Goal: Information Seeking & Learning: Learn about a topic

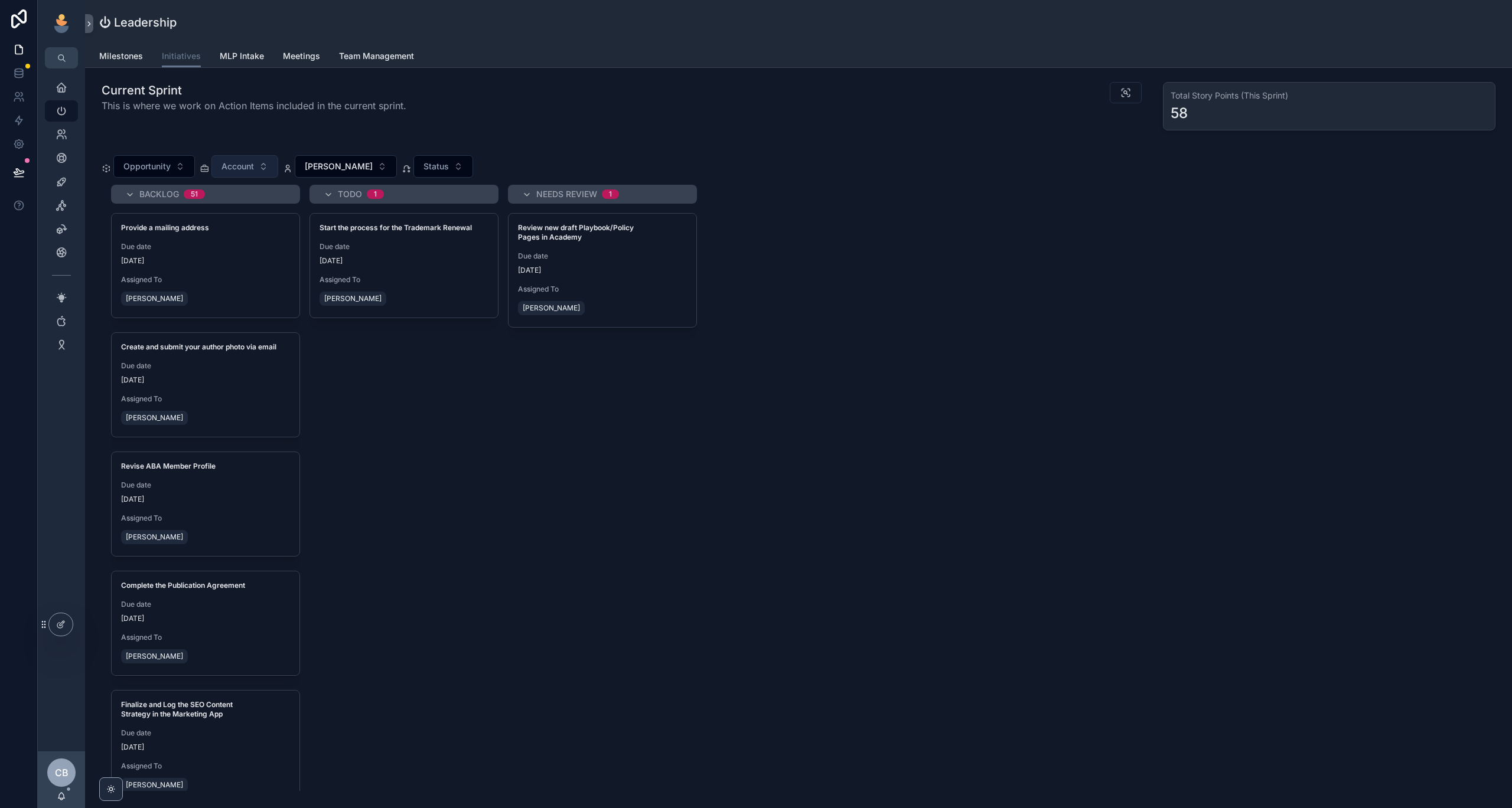
click at [253, 163] on span "Account" at bounding box center [238, 166] width 32 height 12
click at [243, 169] on span "Account" at bounding box center [238, 166] width 32 height 12
click at [391, 130] on div "Current Sprint This is where we work on Action Items included in the current sp…" at bounding box center [444, 106] width 700 height 58
click at [240, 164] on span "Account" at bounding box center [238, 166] width 32 height 12
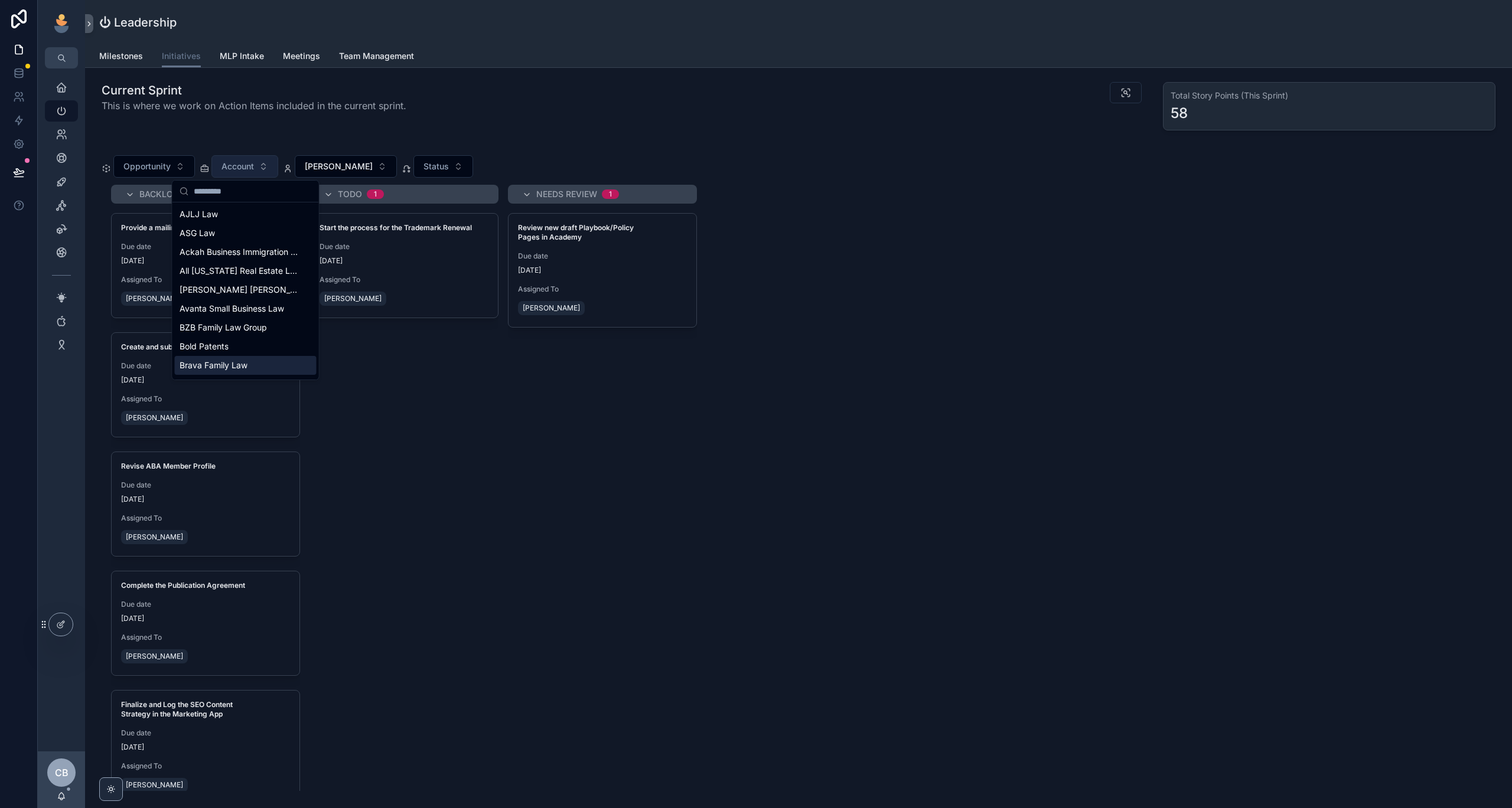
click at [240, 159] on button "Account" at bounding box center [245, 166] width 66 height 22
click at [239, 167] on span "Account" at bounding box center [238, 166] width 32 height 12
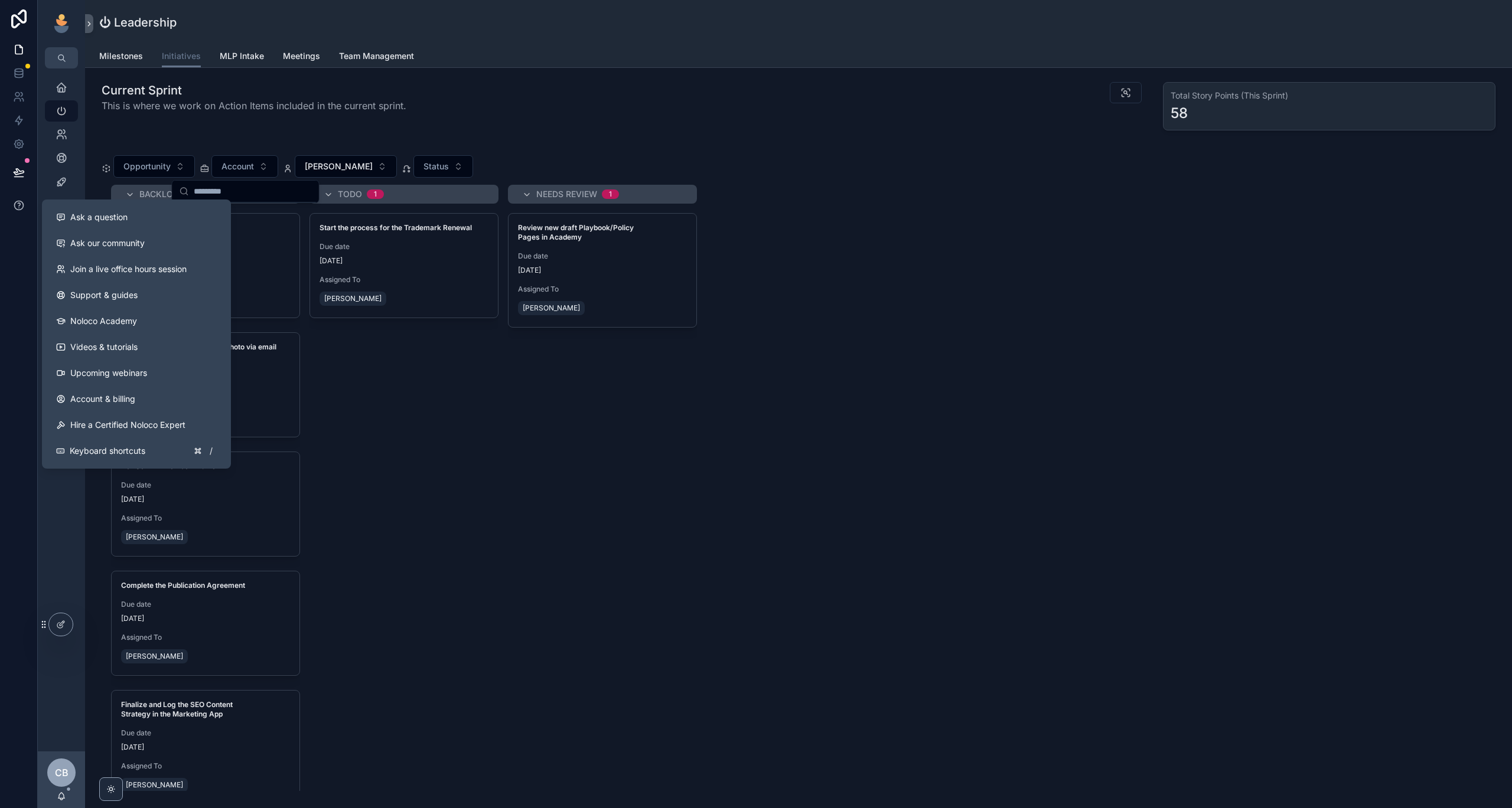
click at [17, 203] on icon at bounding box center [19, 205] width 12 height 12
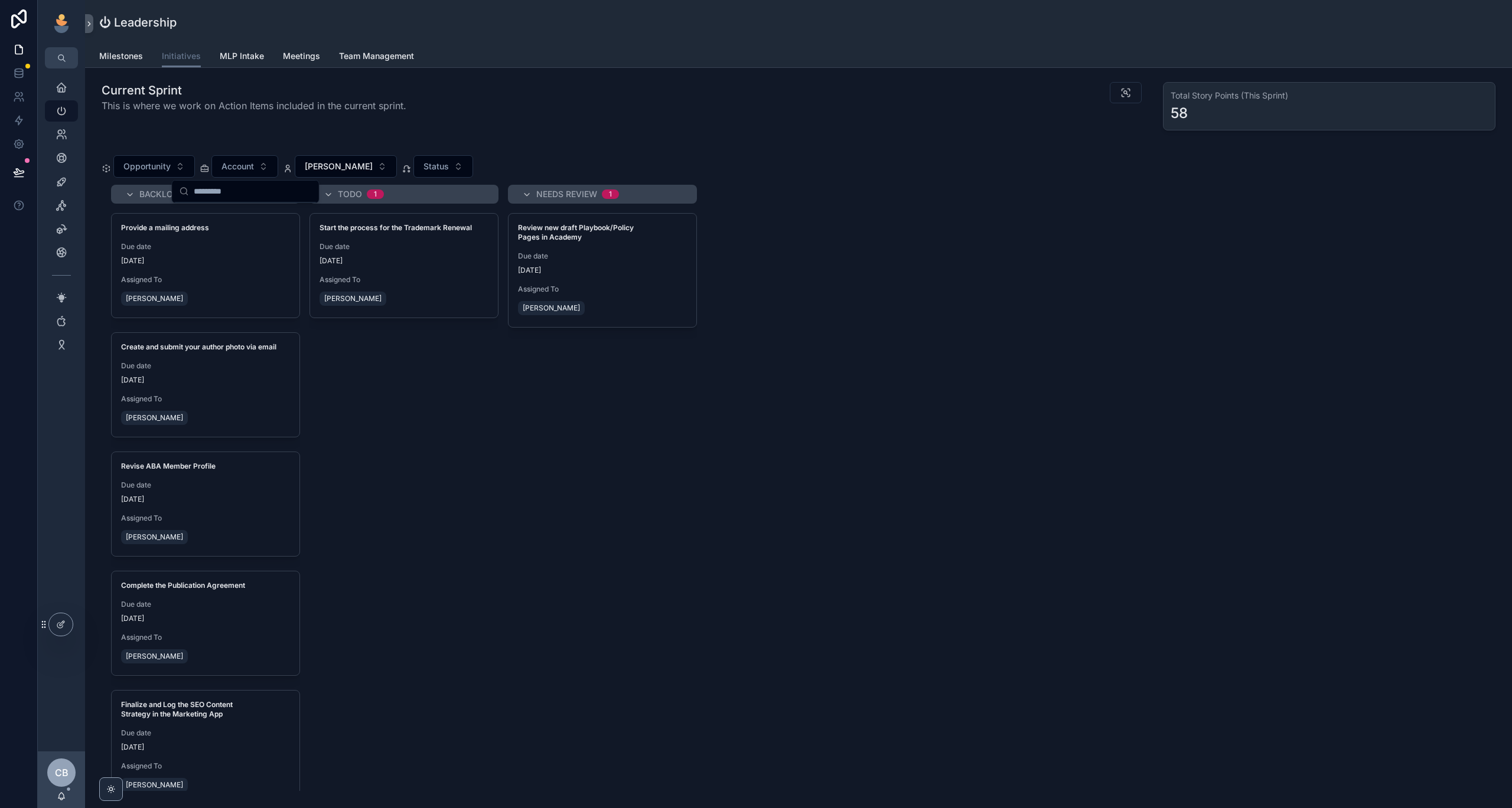
click at [308, 144] on div "Opportunity Account Chad Burton Status Backlog 51 Provide a mailing address Due…" at bounding box center [798, 468] width 1408 height 654
click at [346, 52] on span "Team Management" at bounding box center [376, 56] width 75 height 12
click at [346, 53] on span "Team Management" at bounding box center [376, 56] width 75 height 12
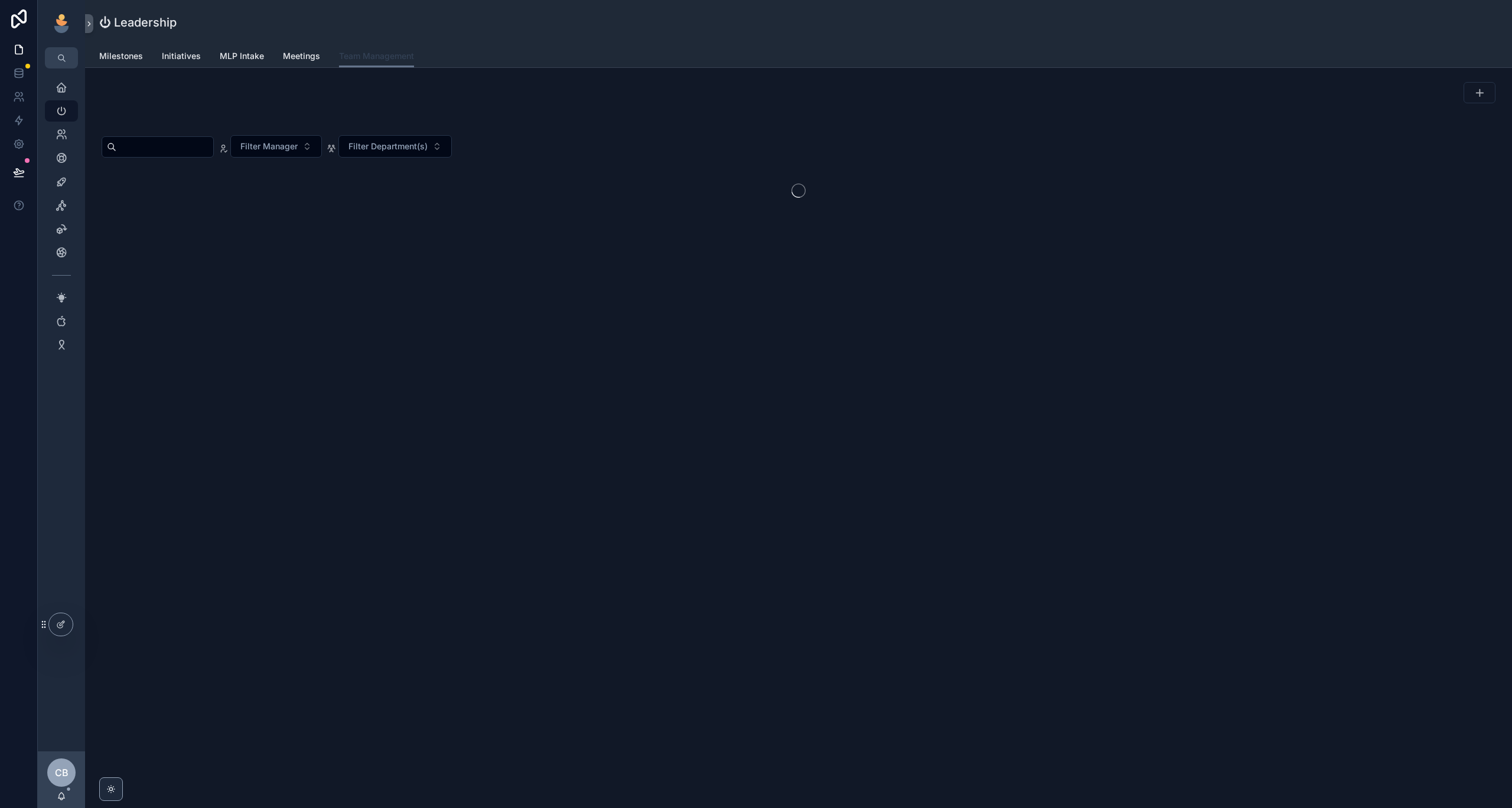
click at [346, 53] on span "Team Management" at bounding box center [376, 56] width 75 height 12
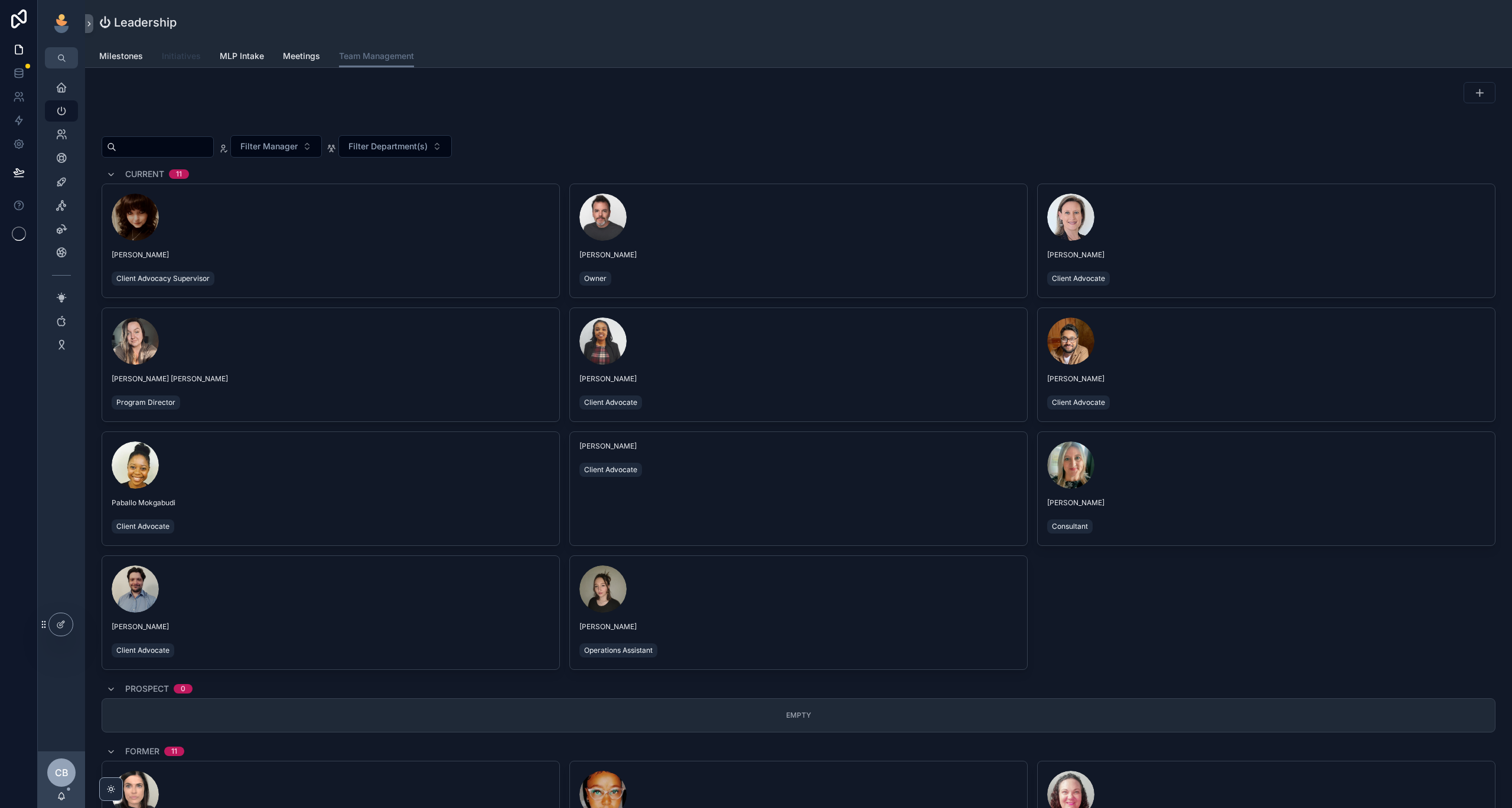
click at [167, 56] on span "Initiatives" at bounding box center [181, 56] width 39 height 12
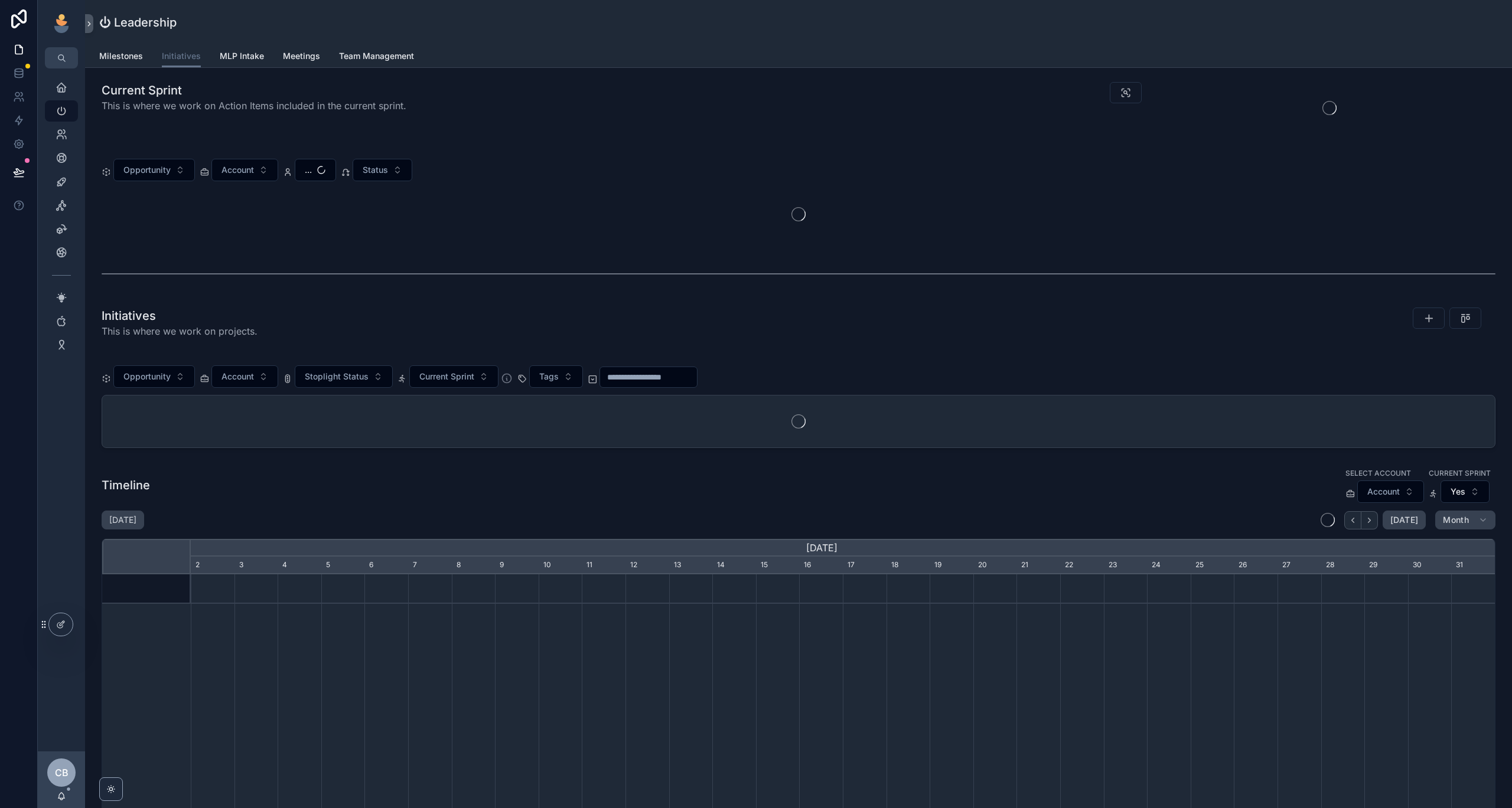
click at [252, 174] on span "Account" at bounding box center [238, 170] width 32 height 12
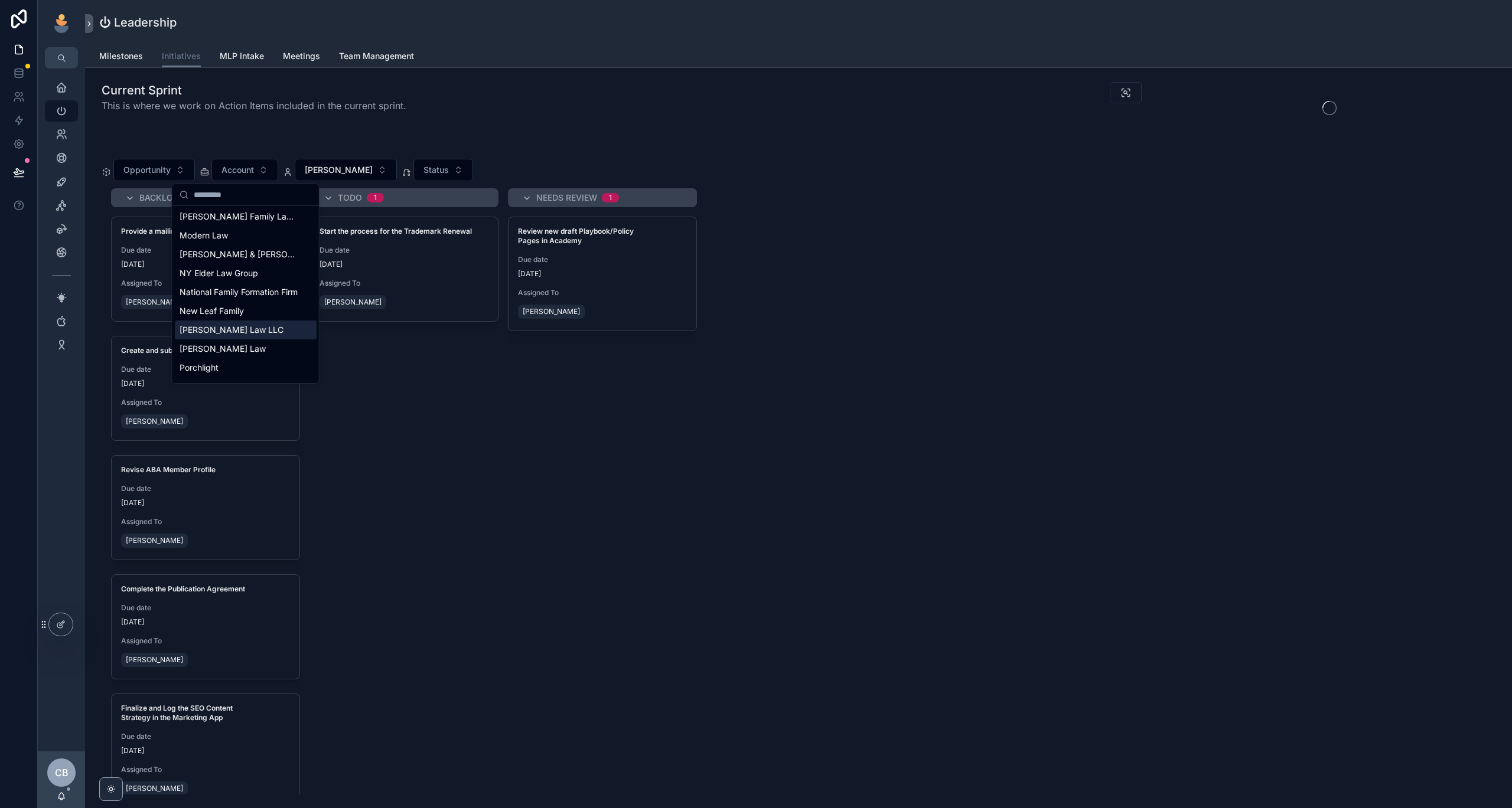
scroll to position [475, 0]
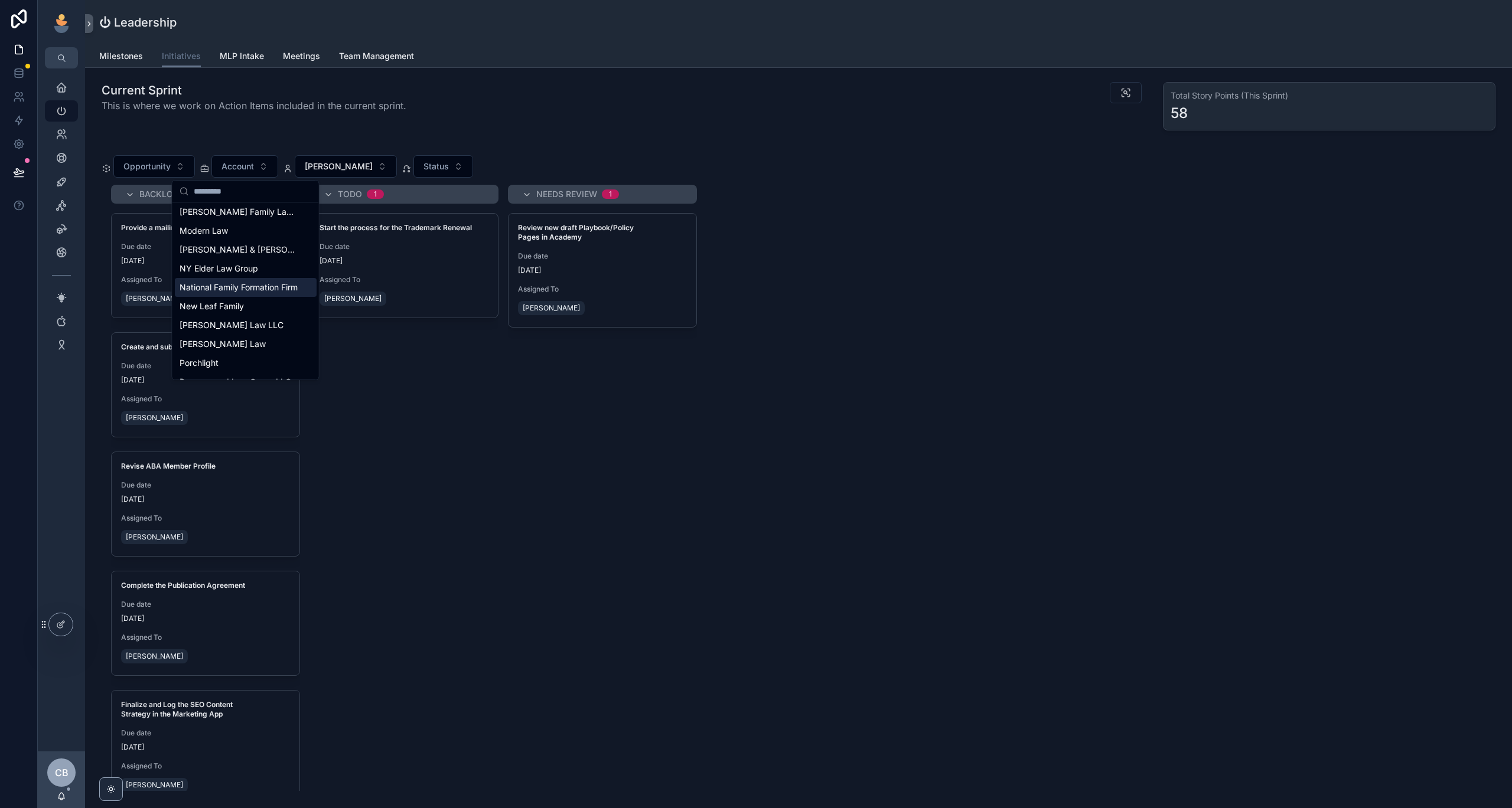
click at [261, 287] on span "National Family Formation Firm" at bounding box center [238, 287] width 118 height 12
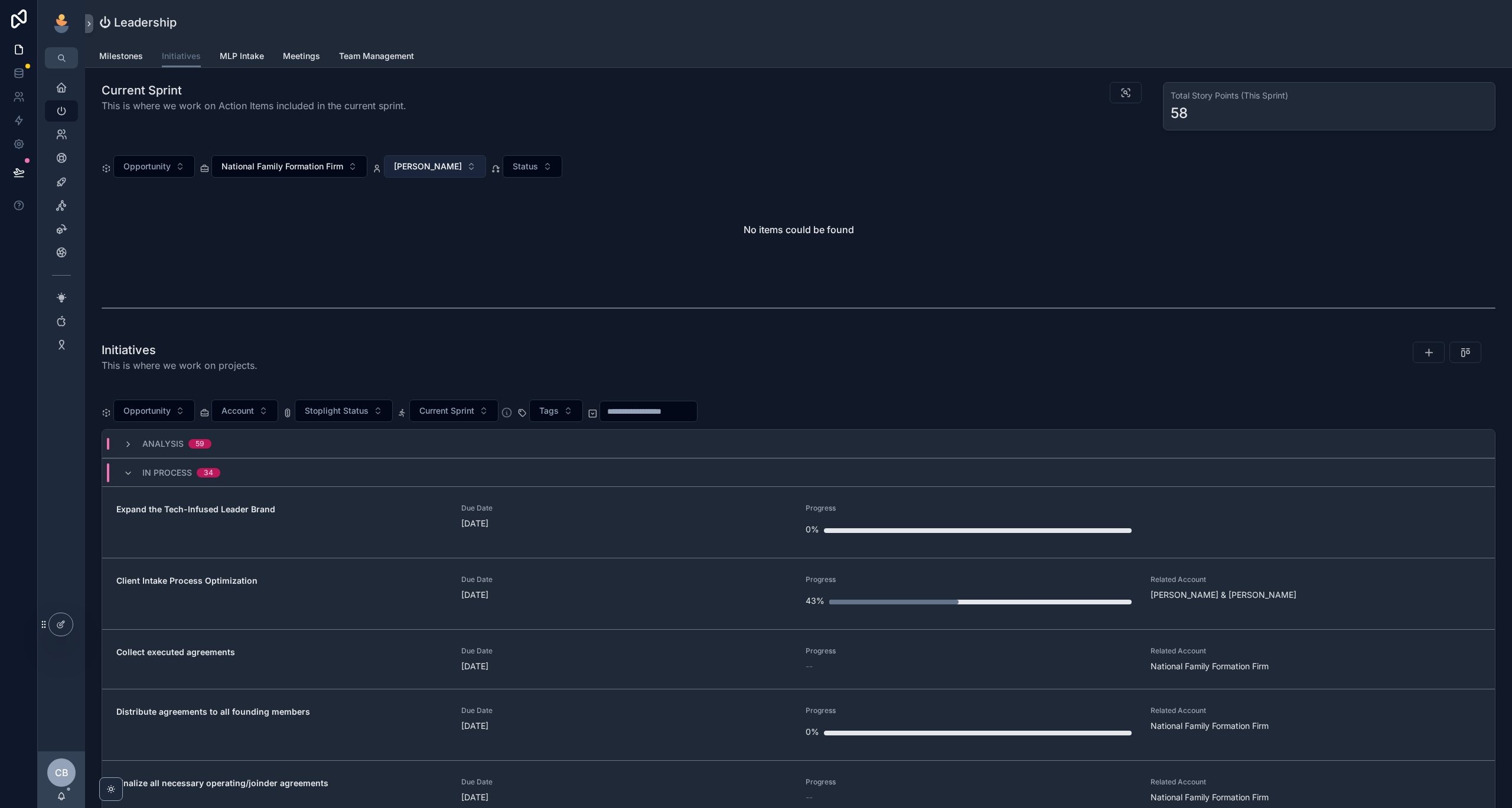
click at [421, 174] on button "[PERSON_NAME]" at bounding box center [434, 166] width 102 height 22
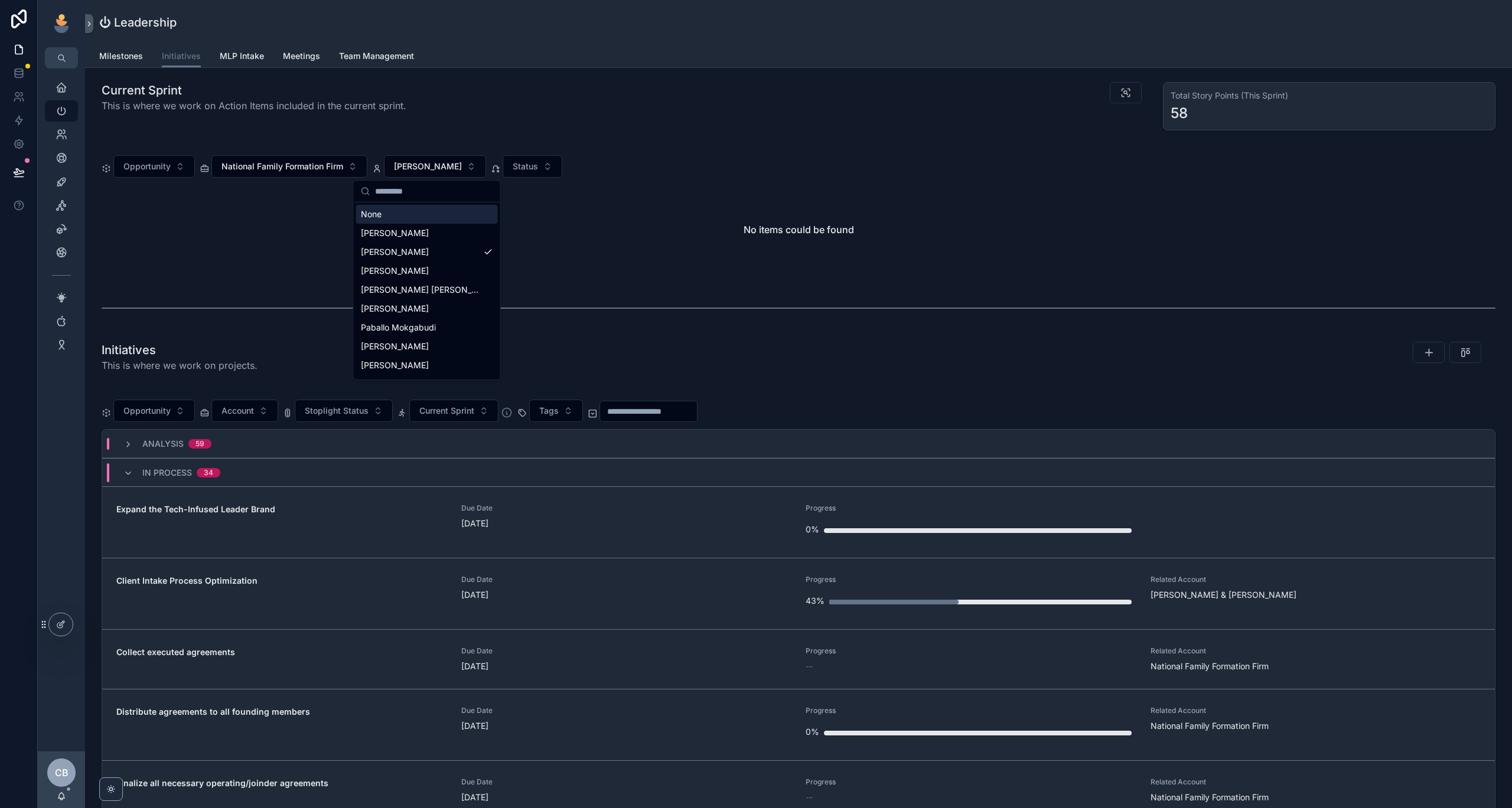
click at [405, 218] on div "None" at bounding box center [427, 214] width 142 height 19
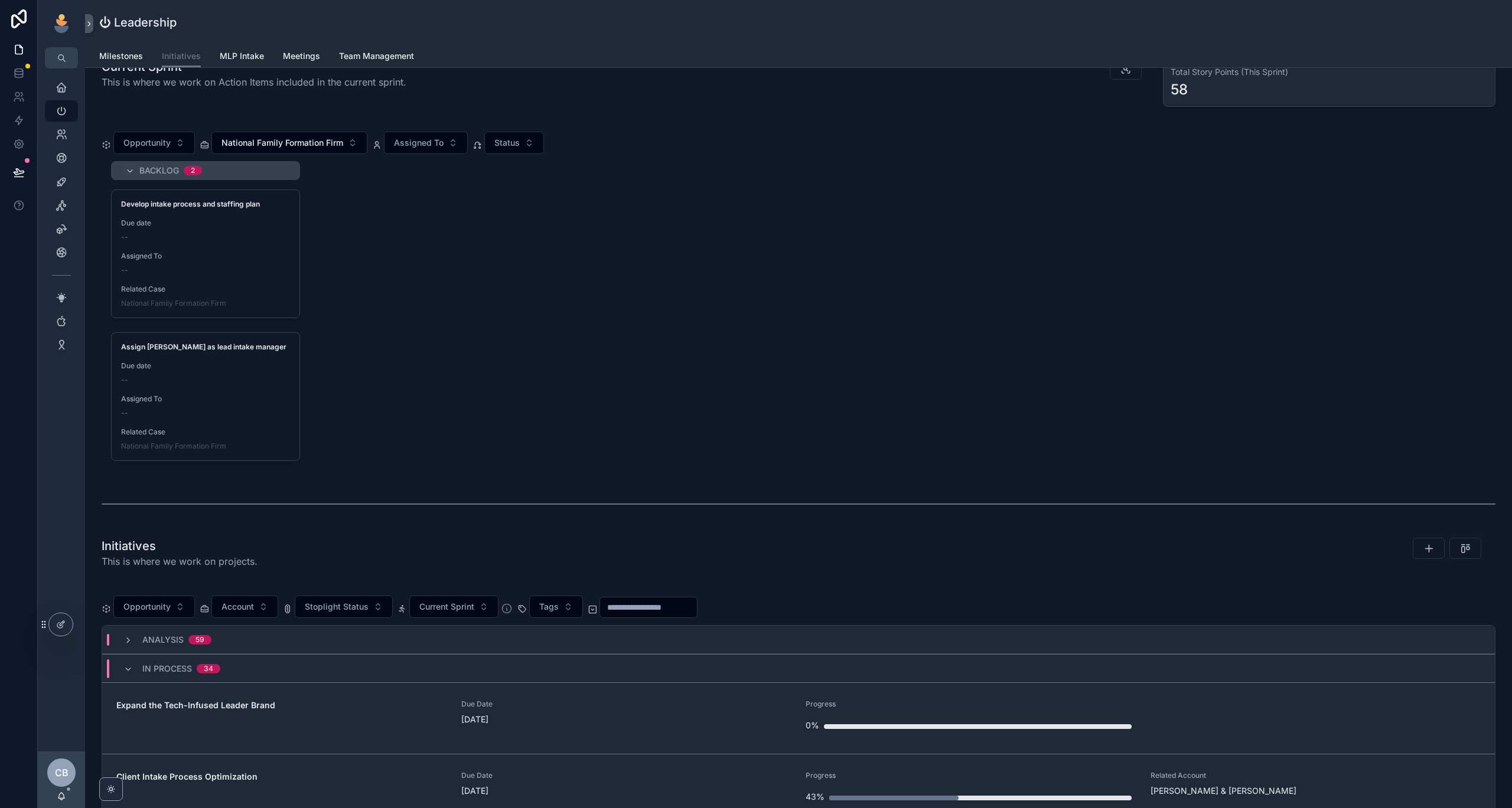
scroll to position [17, 0]
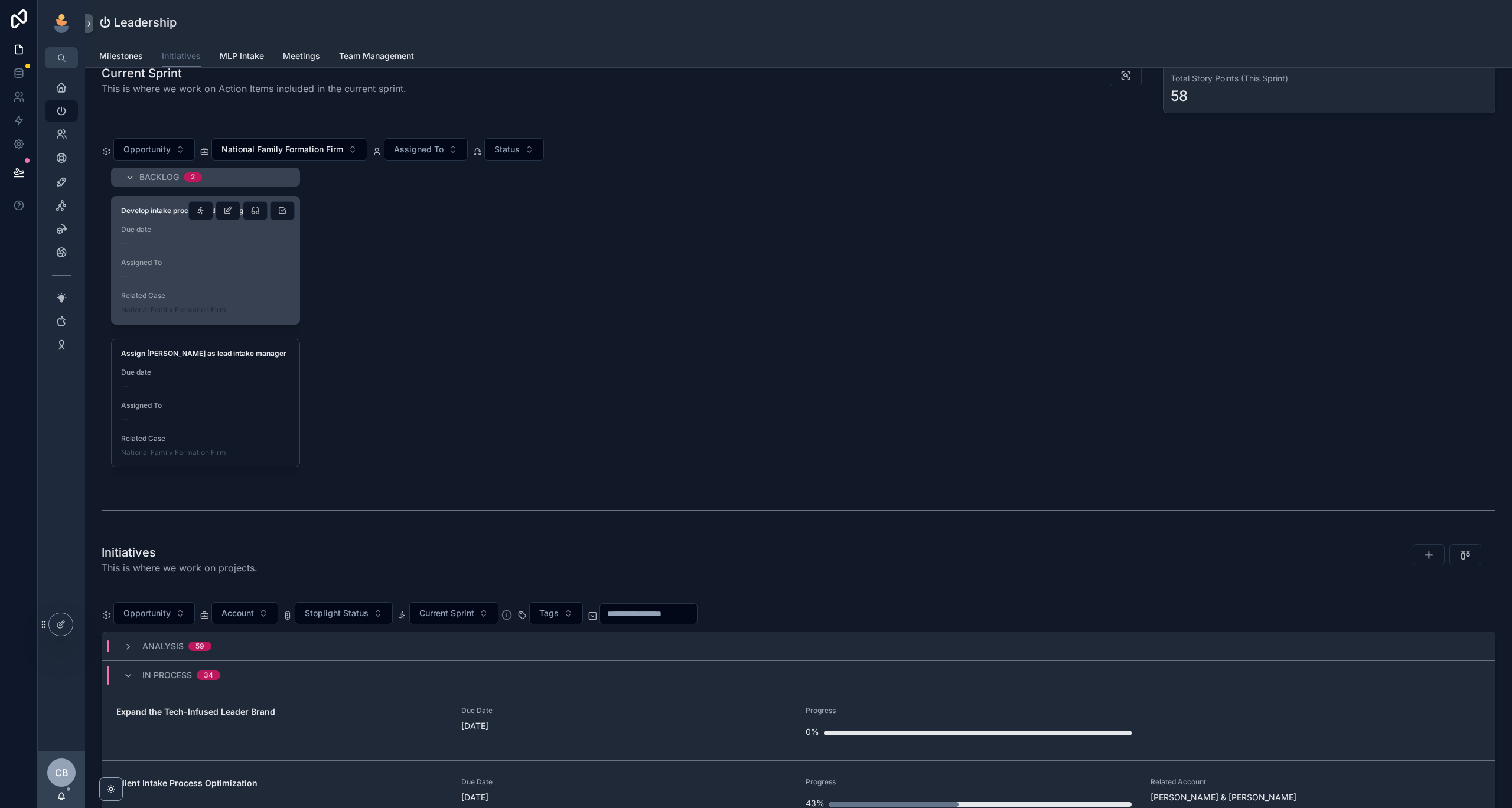
click at [185, 310] on span "National Family Formation Firm" at bounding box center [174, 310] width 106 height 9
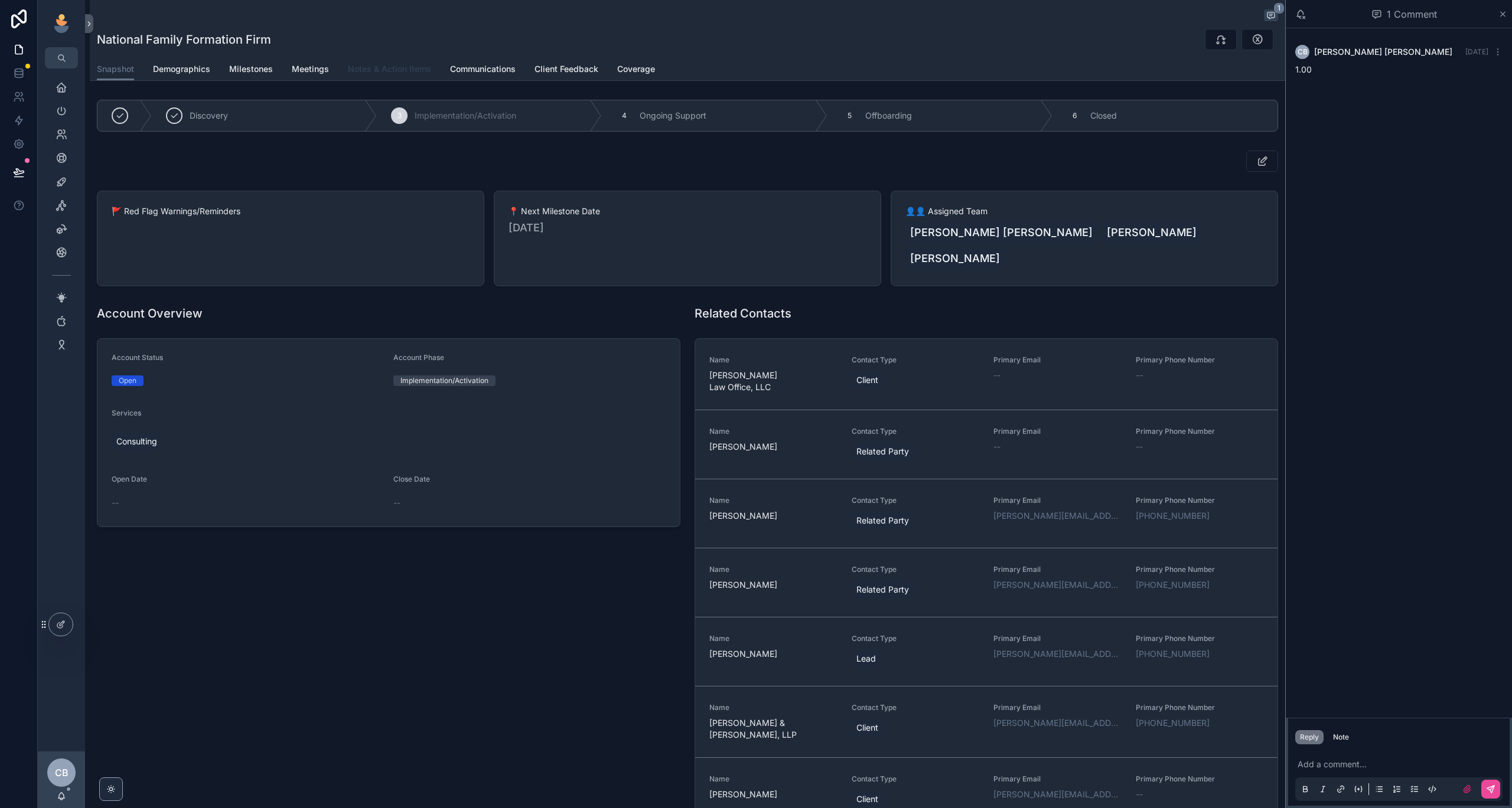
click at [383, 66] on span "Notes & Action Items" at bounding box center [390, 69] width 83 height 12
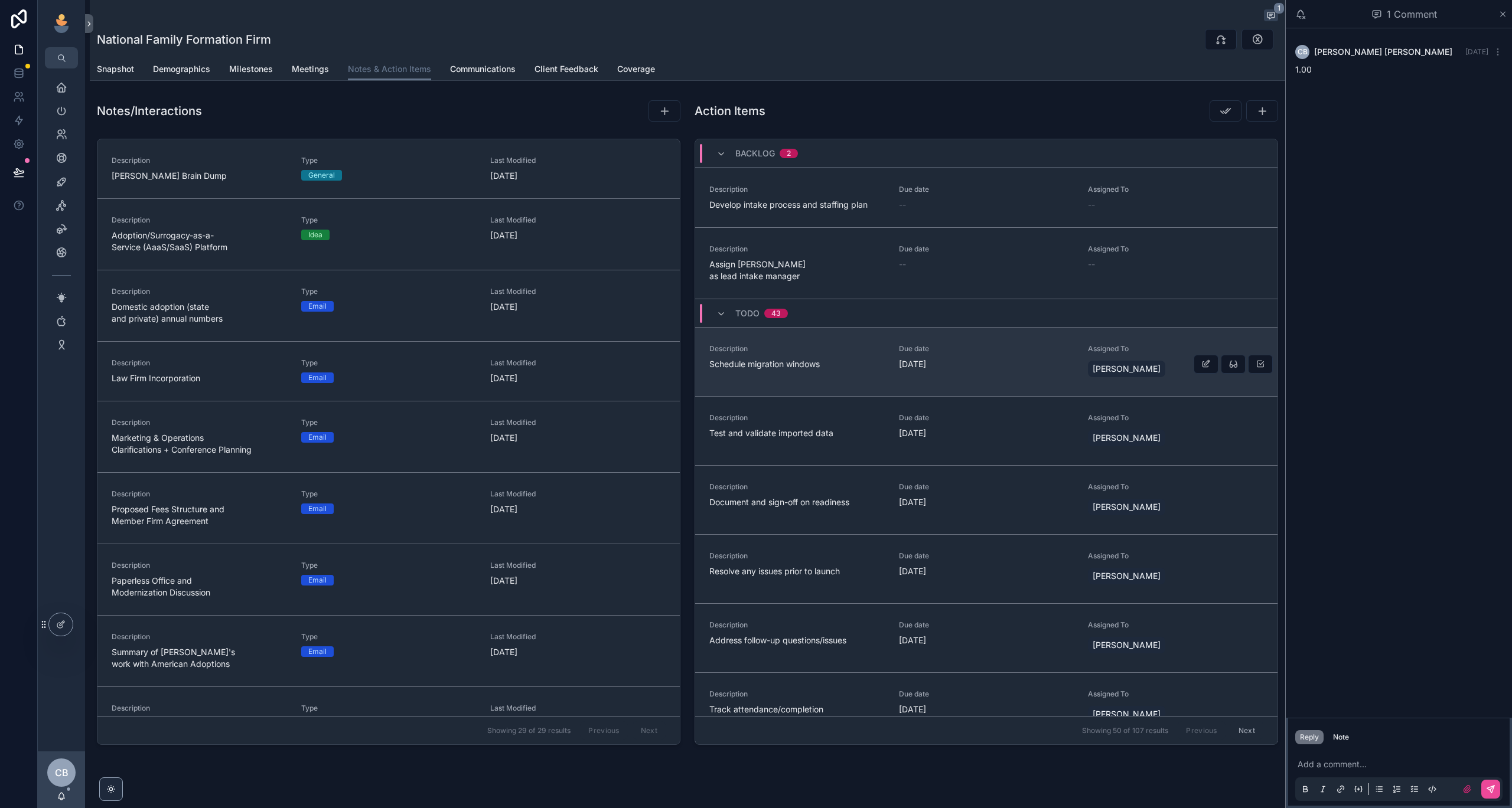
click at [841, 345] on div "Description Schedule migration windows" at bounding box center [797, 357] width 175 height 26
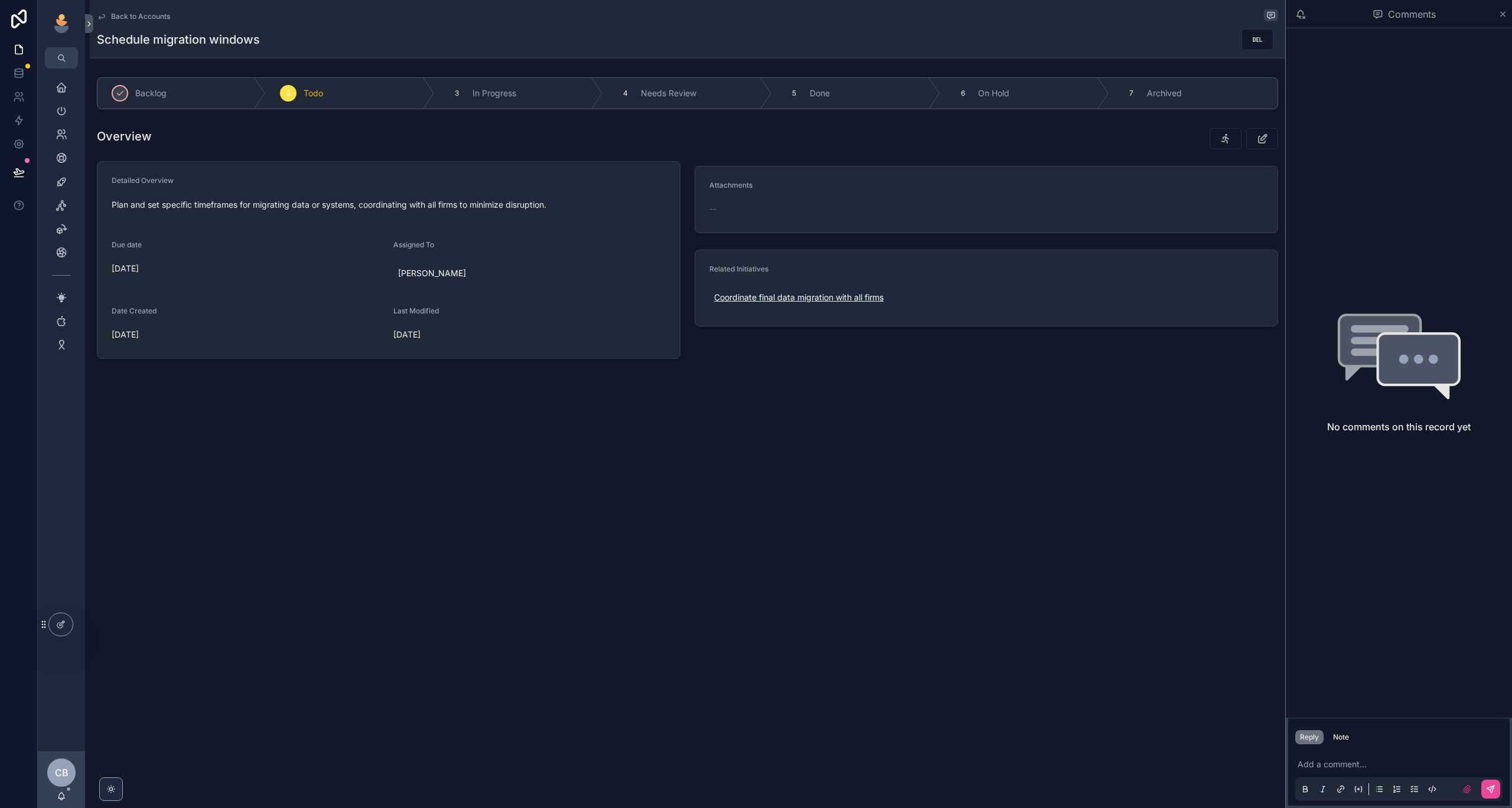
click at [790, 301] on span "Coordinate final data migration with all firms" at bounding box center [799, 297] width 169 height 12
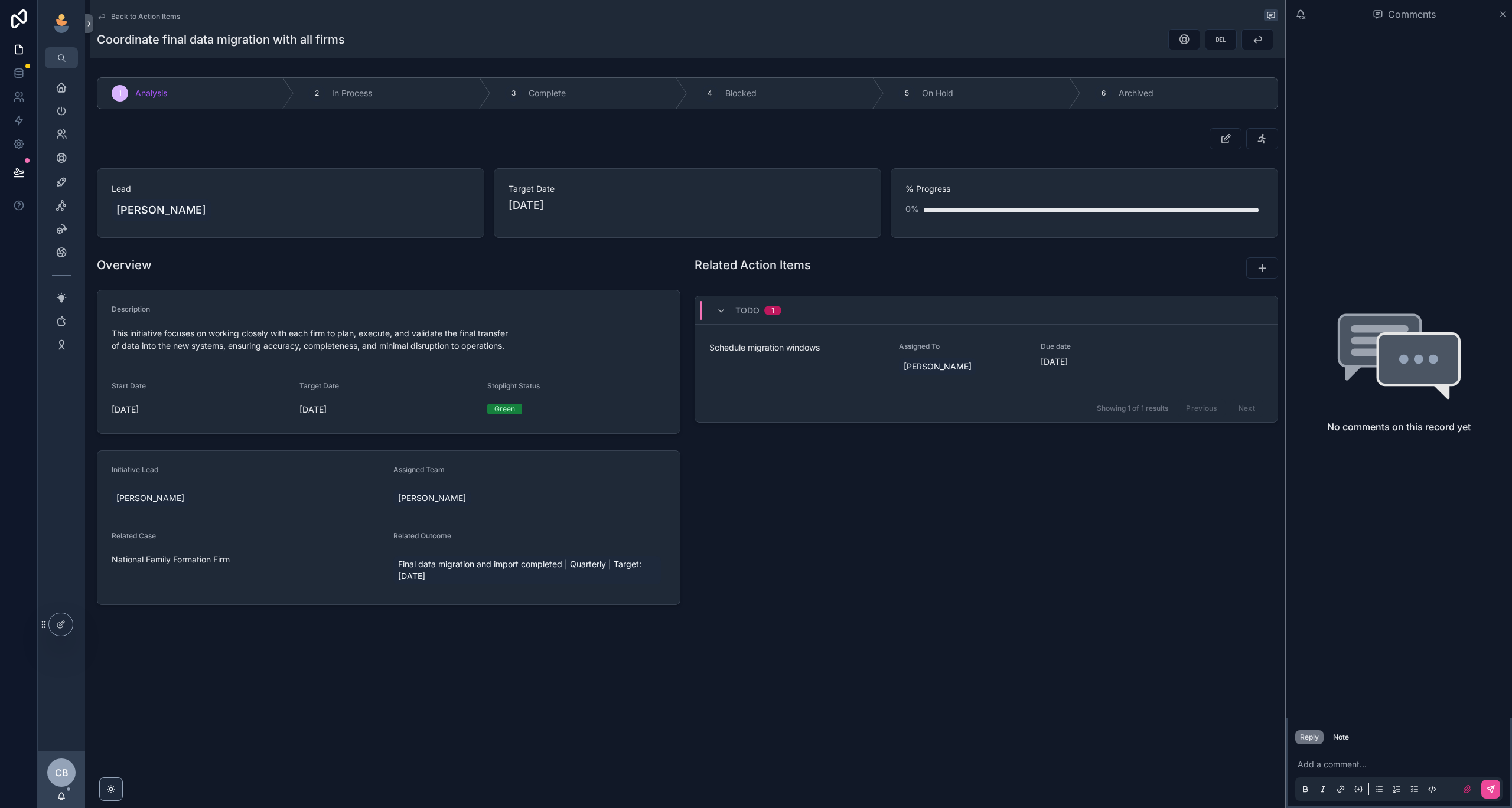
click at [135, 20] on span "Back to Action Items" at bounding box center [145, 16] width 69 height 9
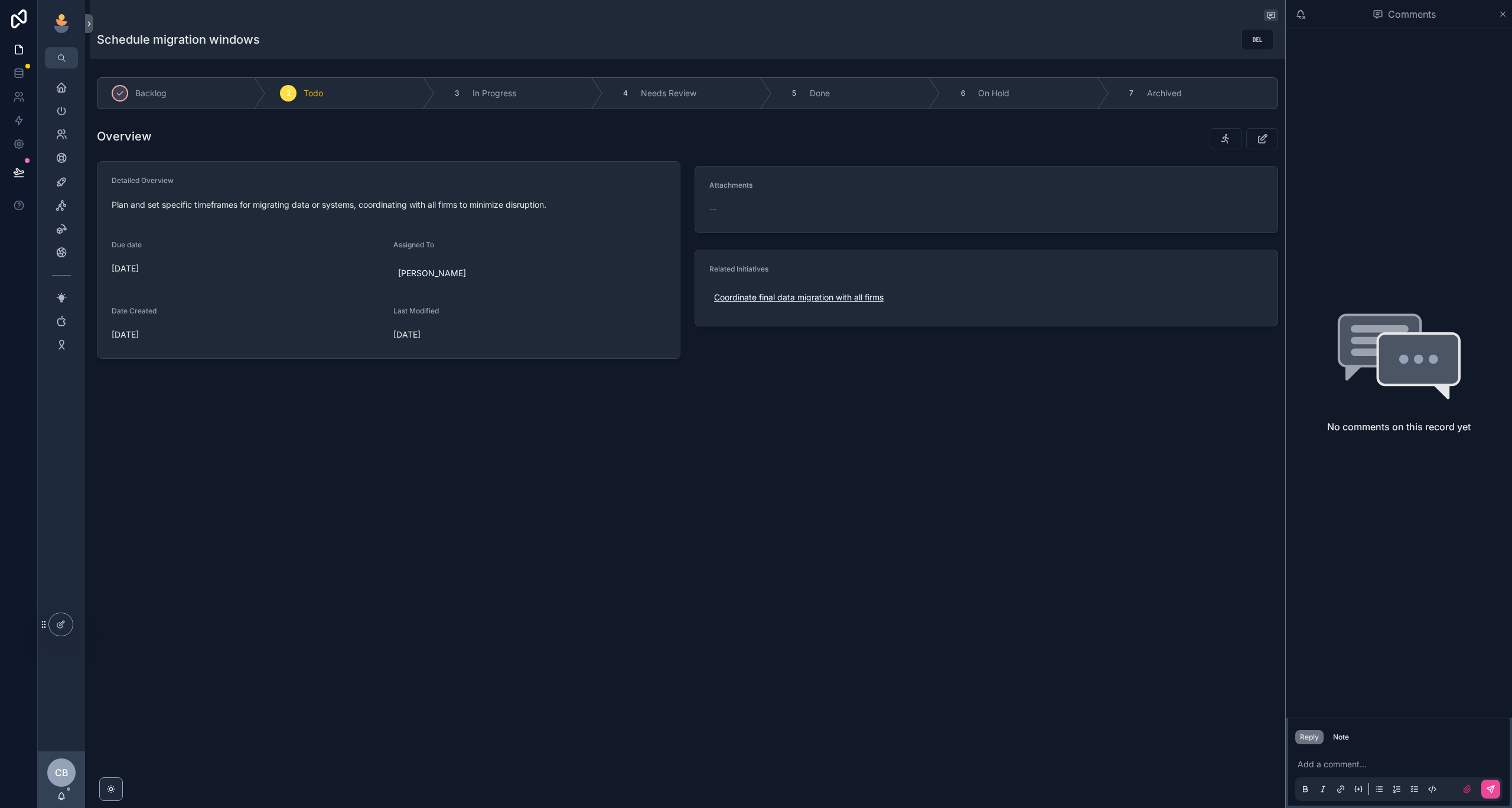
click at [786, 296] on span "Coordinate final data migration with all firms" at bounding box center [799, 297] width 169 height 12
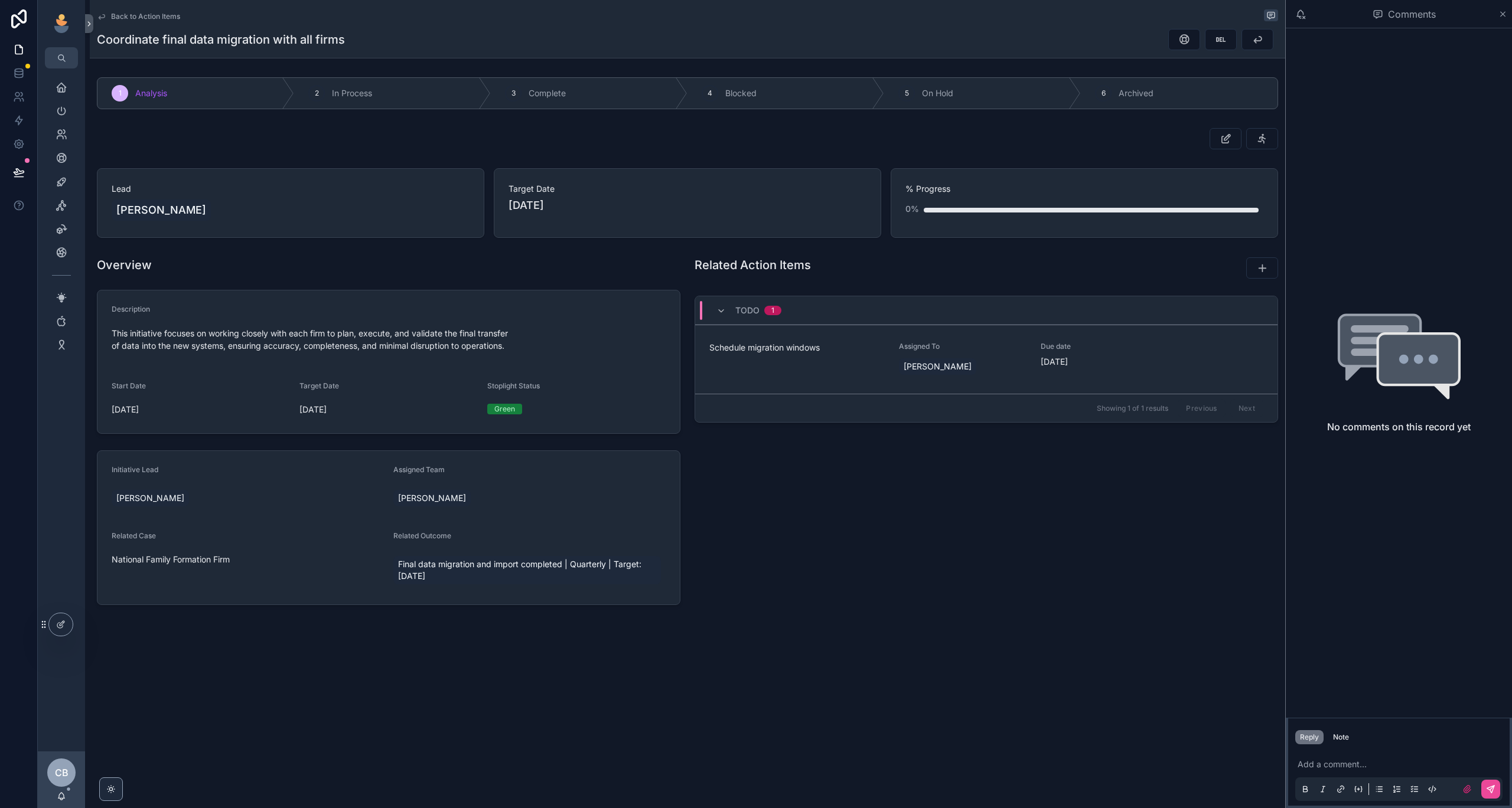
click at [149, 17] on span "Back to Action Items" at bounding box center [145, 16] width 69 height 9
